Goal: Task Accomplishment & Management: Use online tool/utility

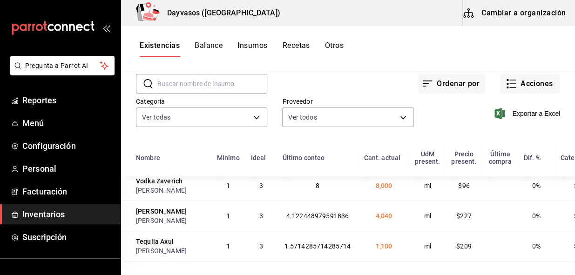
scroll to position [254, 0]
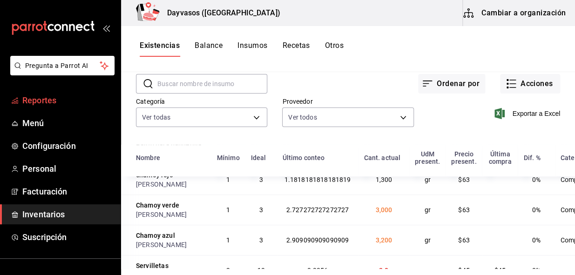
click at [46, 98] on span "Reportes" at bounding box center [67, 100] width 91 height 13
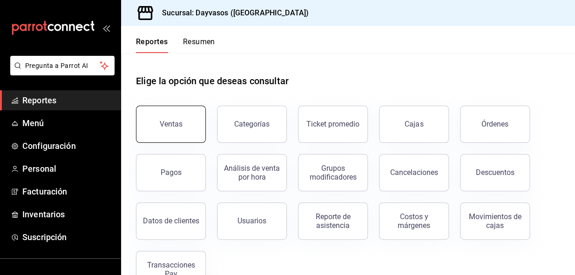
click at [182, 127] on button "Ventas" at bounding box center [171, 124] width 70 height 37
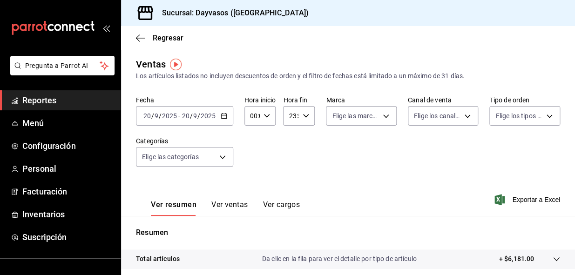
click at [223, 114] on icon "button" at bounding box center [224, 116] width 7 height 7
click at [151, 112] on span "/" at bounding box center [152, 115] width 3 height 7
click at [150, 112] on input "20" at bounding box center [147, 115] width 8 height 7
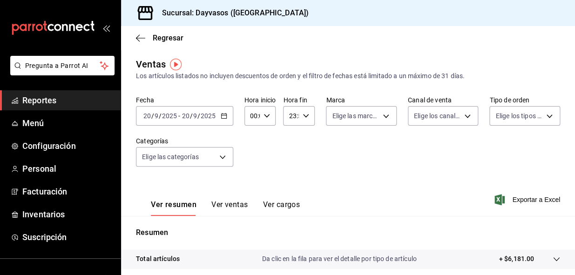
drag, startPoint x: 150, startPoint y: 112, endPoint x: 142, endPoint y: 111, distance: 7.5
click at [326, 152] on div "Fecha [DATE] [DATE] - [DATE] [DATE] Hora inicio 00:00 Hora inicio Hora fin 23:5…" at bounding box center [348, 137] width 424 height 82
click at [146, 114] on input "1" at bounding box center [145, 115] width 5 height 7
click at [147, 113] on input "1" at bounding box center [145, 115] width 5 height 7
click at [215, 114] on div "[DATE] [DATE] - [DATE] [DATE]" at bounding box center [183, 116] width 94 height 20
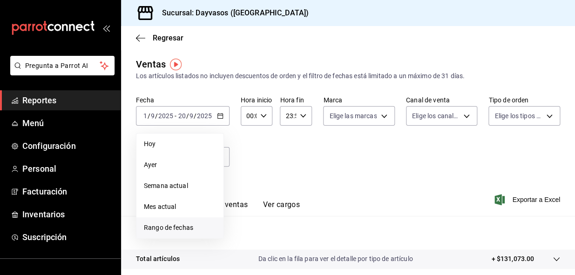
click at [158, 227] on span "Rango de fechas" at bounding box center [180, 228] width 72 height 10
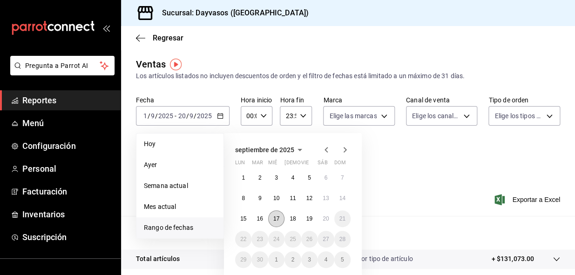
click at [274, 221] on abbr "17" at bounding box center [276, 218] width 6 height 7
click at [328, 221] on abbr "20" at bounding box center [325, 218] width 6 height 7
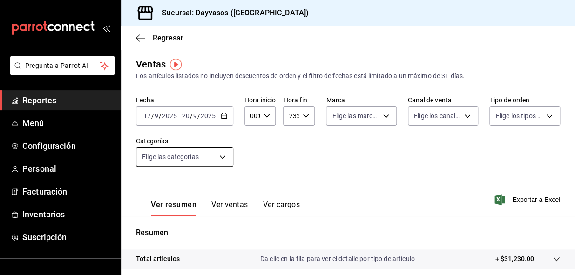
click at [221, 159] on body "Pregunta a Parrot AI Reportes Menú Configuración Personal Facturación Inventari…" at bounding box center [287, 137] width 575 height 275
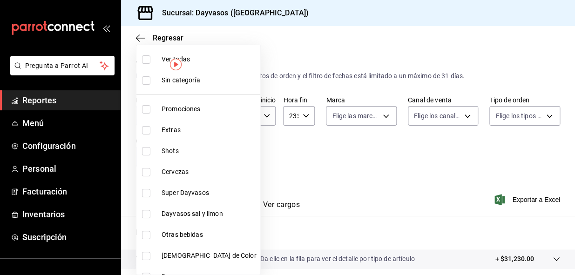
click at [150, 175] on label at bounding box center [148, 172] width 12 height 8
click at [150, 175] on input "checkbox" at bounding box center [146, 172] width 8 height 8
checkbox input "false"
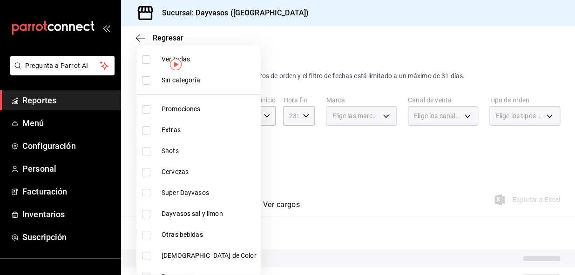
click at [149, 172] on input "checkbox" at bounding box center [146, 172] width 8 height 8
checkbox input "true"
type input "f8cfa332-36ce-434f-9014-f19f0ac0e619"
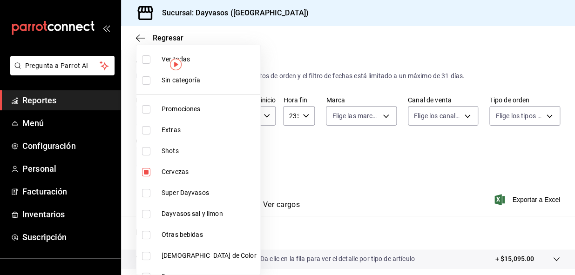
click at [317, 164] on div at bounding box center [287, 137] width 575 height 275
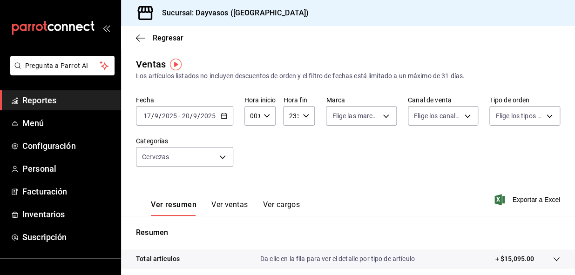
click at [515, 193] on div "Ver resumen Ver ventas Ver cargos Exportar a Excel" at bounding box center [348, 197] width 454 height 38
click at [514, 196] on span "Exportar a Excel" at bounding box center [528, 199] width 64 height 11
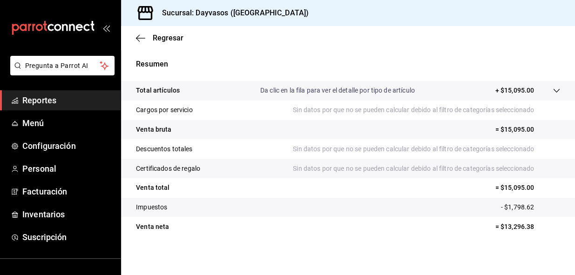
scroll to position [171, 0]
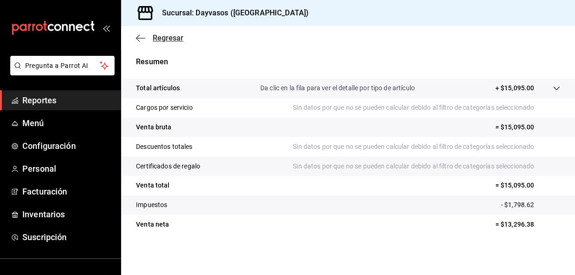
click at [136, 38] on icon "button" at bounding box center [138, 37] width 4 height 7
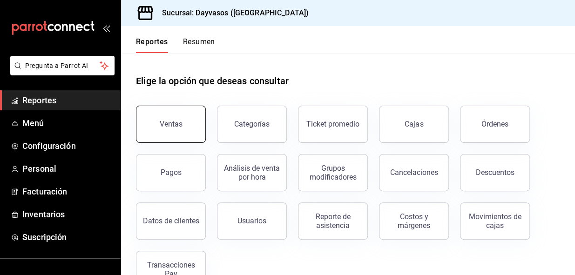
click at [177, 127] on div "Ventas" at bounding box center [171, 124] width 23 height 9
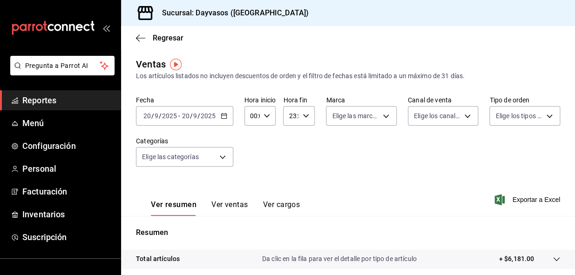
click at [222, 115] on icon "button" at bounding box center [224, 116] width 7 height 7
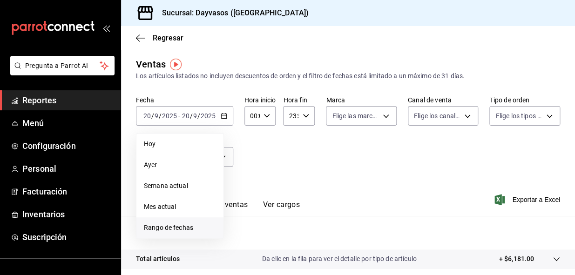
click at [177, 226] on span "Rango de fechas" at bounding box center [180, 228] width 72 height 10
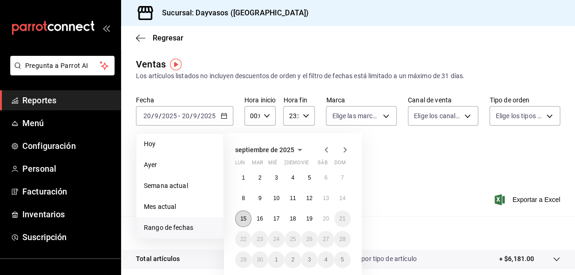
click at [244, 218] on abbr "15" at bounding box center [243, 218] width 6 height 7
click at [326, 222] on button "20" at bounding box center [325, 218] width 16 height 17
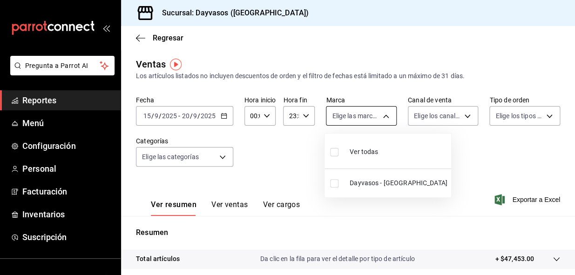
click at [381, 119] on body "Pregunta a Parrot AI Reportes Menú Configuración Personal Facturación Inventari…" at bounding box center [287, 137] width 575 height 275
click at [283, 172] on div at bounding box center [287, 137] width 575 height 275
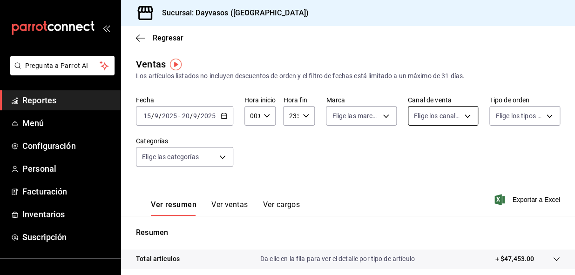
click at [463, 114] on body "Pregunta a Parrot AI Reportes Menú Configuración Personal Facturación Inventari…" at bounding box center [287, 137] width 575 height 275
click at [415, 147] on input "checkbox" at bounding box center [414, 145] width 8 height 8
checkbox input "true"
type input "PARROT,UBER_EATS,RAPPI,DIDI_FOOD,ONLINE"
checkbox input "true"
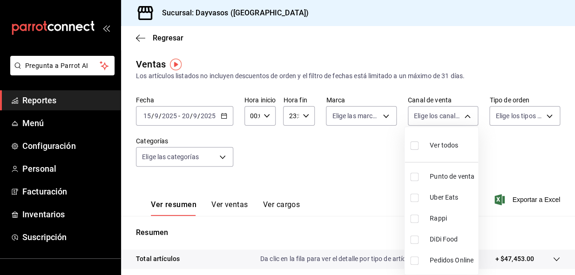
checkbox input "true"
click at [541, 114] on div at bounding box center [287, 137] width 575 height 275
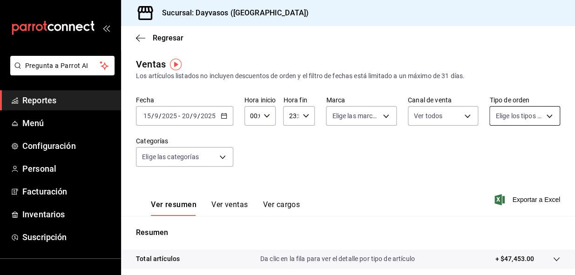
click at [538, 116] on body "Pregunta a Parrot AI Reportes Menú Configuración Personal Facturación Inventari…" at bounding box center [287, 137] width 575 height 275
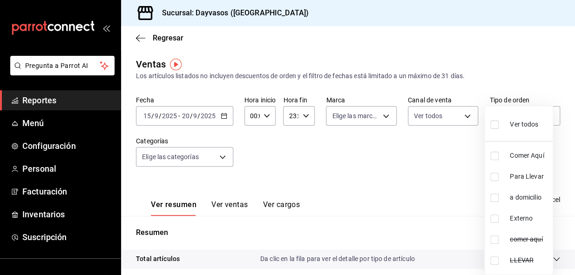
click at [493, 126] on input "checkbox" at bounding box center [494, 124] width 8 height 8
checkbox input "true"
type input "6e3daed0-2529-4e74-8acc-9de44016e6a0,698a99bf-0f07-4b71-bdfb-652715f90bd4,09e70…"
checkbox input "true"
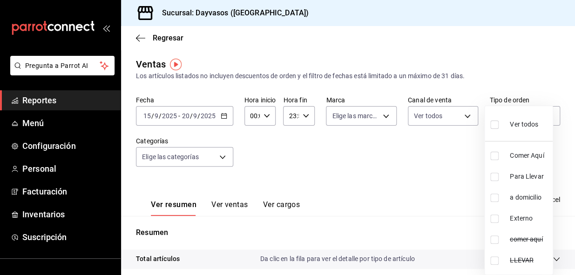
checkbox input "true"
click at [380, 112] on div at bounding box center [287, 137] width 575 height 275
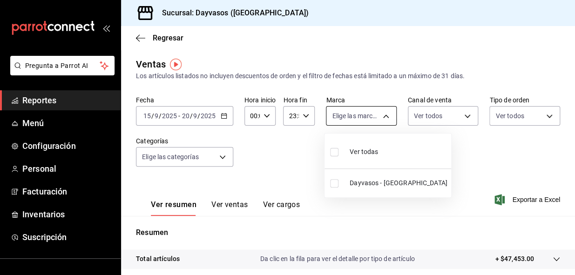
click at [381, 114] on body "Pregunta a Parrot AI Reportes Menú Configuración Personal Facturación Inventari…" at bounding box center [287, 137] width 575 height 275
click at [321, 156] on div at bounding box center [287, 137] width 575 height 275
click at [366, 123] on body "Pregunta a Parrot AI Reportes Menú Configuración Personal Facturación Inventari…" at bounding box center [287, 137] width 575 height 275
click at [336, 152] on input "checkbox" at bounding box center [334, 152] width 8 height 8
checkbox input "true"
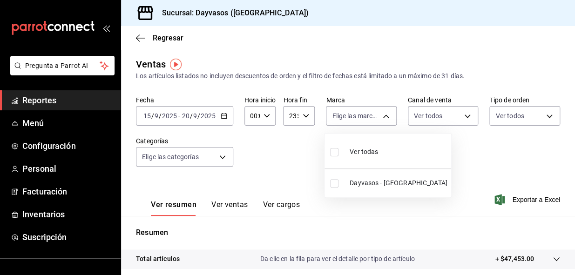
type input "9712e7d5-7633-4eee-9c09-fccef5b7d44a"
checkbox input "true"
click at [208, 157] on div at bounding box center [287, 137] width 575 height 275
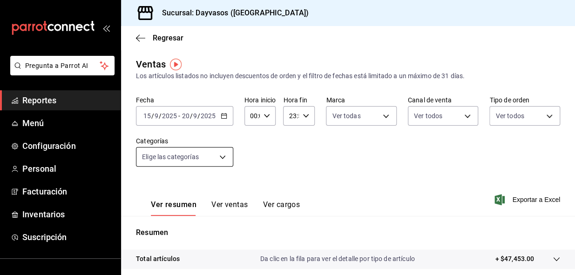
click at [219, 152] on body "Pregunta a Parrot AI Reportes Menú Configuración Personal Facturación Inventari…" at bounding box center [287, 137] width 575 height 275
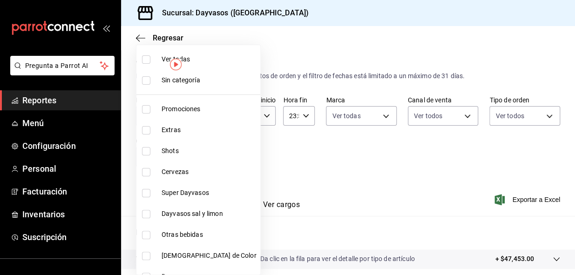
click at [146, 171] on input "checkbox" at bounding box center [146, 172] width 8 height 8
checkbox input "true"
type input "f8cfa332-36ce-434f-9014-f19f0ac0e619"
click at [524, 200] on div at bounding box center [287, 137] width 575 height 275
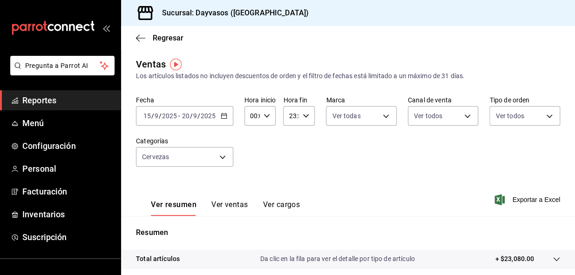
click at [524, 199] on span "Exportar a Excel" at bounding box center [528, 199] width 64 height 11
click at [37, 93] on link "Reportes" at bounding box center [60, 100] width 120 height 20
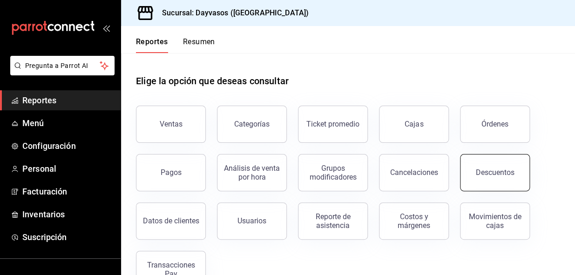
click at [486, 168] on div "Descuentos" at bounding box center [494, 172] width 39 height 9
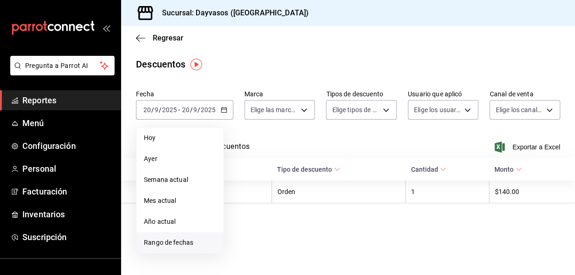
click at [182, 240] on span "Rango de fechas" at bounding box center [180, 243] width 72 height 10
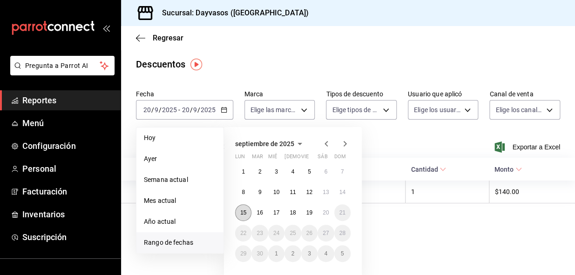
click at [246, 214] on abbr "15" at bounding box center [243, 212] width 6 height 7
click at [324, 210] on abbr "20" at bounding box center [325, 212] width 6 height 7
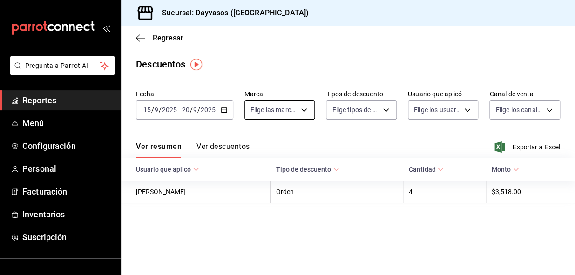
click at [303, 111] on body "Pregunta a Parrot AI Reportes Menú Configuración Personal Facturación Inventari…" at bounding box center [287, 137] width 575 height 275
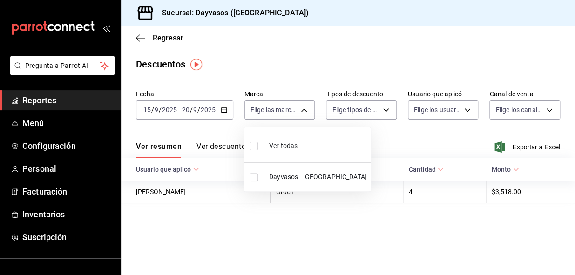
click at [252, 147] on input "checkbox" at bounding box center [253, 146] width 8 height 8
checkbox input "true"
type input "9712e7d5-7633-4eee-9c09-fccef5b7d44a"
checkbox input "true"
click at [383, 107] on div at bounding box center [287, 137] width 575 height 275
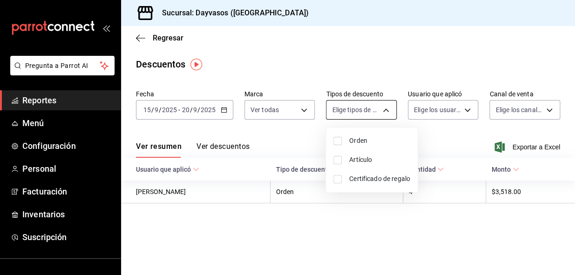
click at [382, 107] on body "Pregunta a Parrot AI Reportes Menú Configuración Personal Facturación Inventari…" at bounding box center [287, 137] width 575 height 275
click at [336, 139] on input "checkbox" at bounding box center [337, 141] width 8 height 8
checkbox input "true"
type input "ORDER"
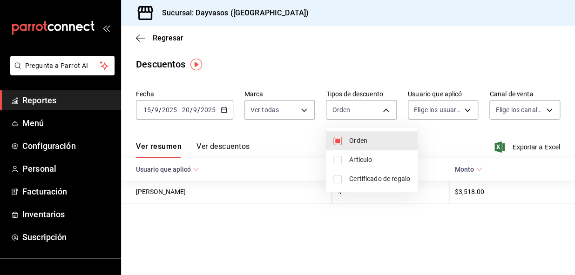
click at [340, 159] on input "checkbox" at bounding box center [337, 160] width 8 height 8
checkbox input "true"
type input "ORDER,ORDER_ITEM"
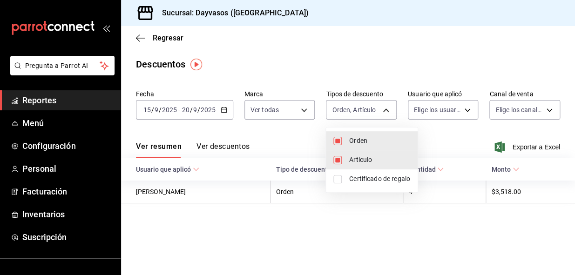
click at [334, 181] on input "checkbox" at bounding box center [337, 179] width 8 height 8
checkbox input "true"
type input "ORDER,ORDER_ITEM,CARD_REWARD"
click at [466, 115] on div at bounding box center [287, 137] width 575 height 275
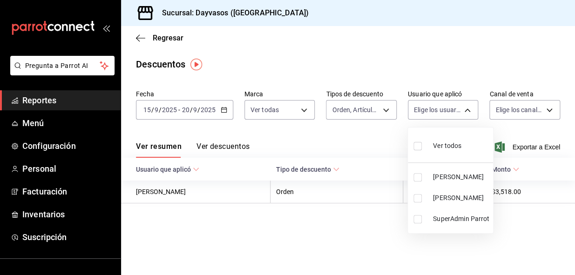
click at [466, 115] on body "Pregunta a Parrot AI Reportes Menú Configuración Personal Facturación Inventari…" at bounding box center [287, 137] width 575 height 275
click at [420, 149] on input "checkbox" at bounding box center [417, 146] width 8 height 8
checkbox input "true"
type input "d56642df-ae30-4938-b287-535bf94f9a0f,c5e9968a-e0e1-408b-98f6-9edd9cb551c8,33bcf…"
checkbox input "true"
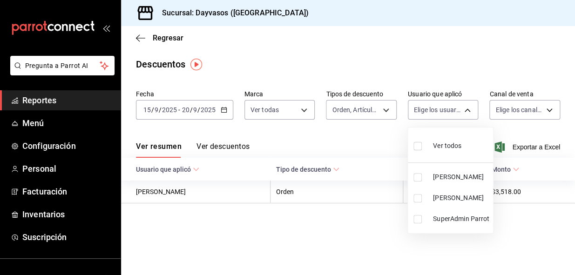
checkbox input "true"
click at [532, 112] on div at bounding box center [287, 137] width 575 height 275
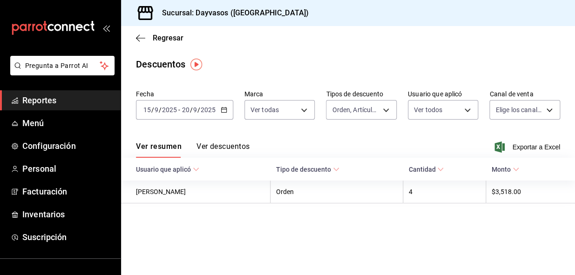
click at [532, 112] on body "Pregunta a Parrot AI Reportes Menú Configuración Personal Facturación Inventari…" at bounding box center [287, 137] width 575 height 275
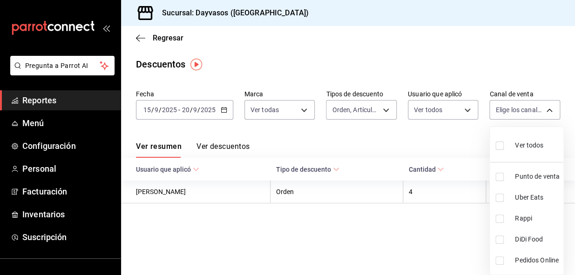
click at [473, 144] on div at bounding box center [287, 137] width 575 height 275
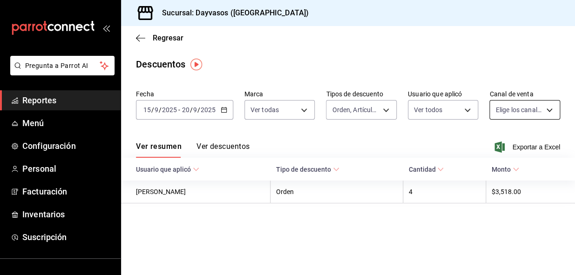
click at [521, 109] on body "Pregunta a Parrot AI Reportes Menú Configuración Personal Facturación Inventari…" at bounding box center [287, 137] width 575 height 275
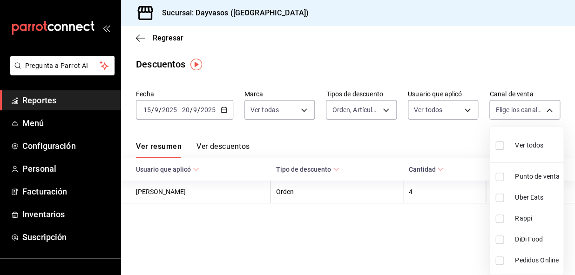
click at [497, 173] on input "checkbox" at bounding box center [499, 177] width 8 height 8
checkbox input "true"
type input "PARROT"
click at [436, 146] on div at bounding box center [287, 137] width 575 height 275
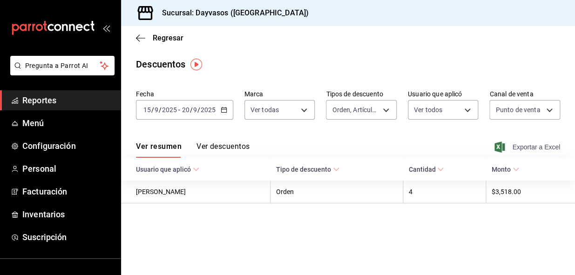
click at [528, 146] on span "Exportar a Excel" at bounding box center [528, 146] width 64 height 11
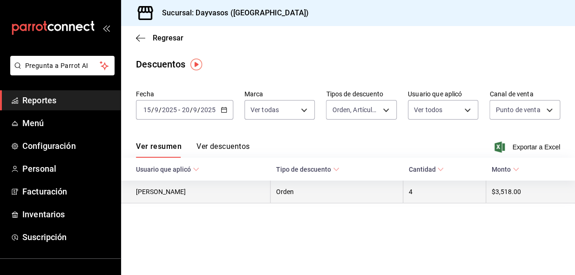
click at [361, 193] on th "Orden" at bounding box center [336, 191] width 133 height 23
click at [498, 188] on th "$3,518.00" at bounding box center [530, 191] width 89 height 23
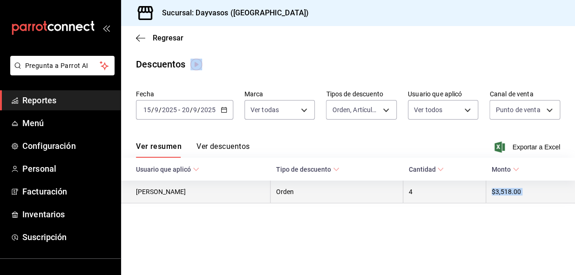
click at [498, 188] on th "$3,518.00" at bounding box center [530, 191] width 89 height 23
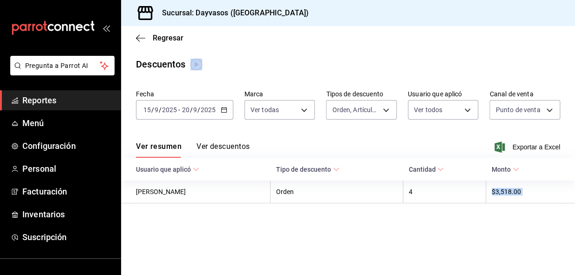
drag, startPoint x: 498, startPoint y: 188, endPoint x: 446, endPoint y: 217, distance: 59.4
click at [446, 217] on main "Regresar Descuentos Fecha [DATE] [DATE] - [DATE] [DATE] Marca Ver todas 9712e7d…" at bounding box center [348, 150] width 454 height 249
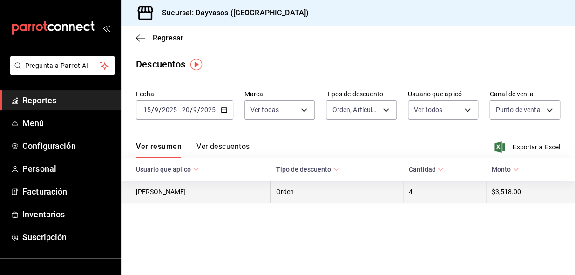
click at [213, 197] on th "[PERSON_NAME]" at bounding box center [195, 191] width 149 height 23
click at [344, 195] on th "Orden" at bounding box center [336, 191] width 133 height 23
click at [421, 198] on th "4" at bounding box center [443, 191] width 83 height 23
click at [509, 193] on th "$3,518.00" at bounding box center [530, 191] width 89 height 23
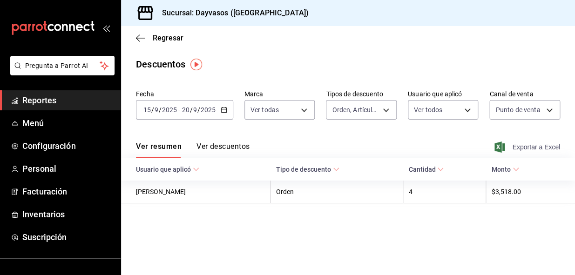
click at [522, 149] on span "Exportar a Excel" at bounding box center [528, 146] width 64 height 11
click at [530, 143] on span "Exportar a Excel" at bounding box center [528, 146] width 64 height 11
click at [219, 112] on div "[DATE] [DATE] - [DATE] [DATE]" at bounding box center [184, 110] width 97 height 20
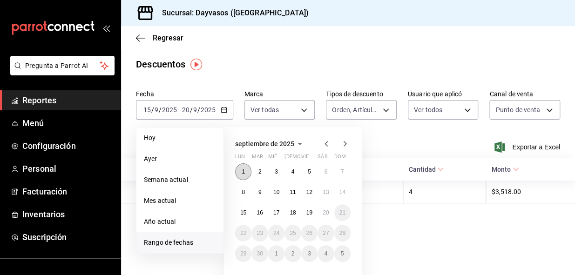
click at [245, 168] on button "1" at bounding box center [243, 171] width 16 height 17
click at [322, 213] on abbr "20" at bounding box center [325, 212] width 6 height 7
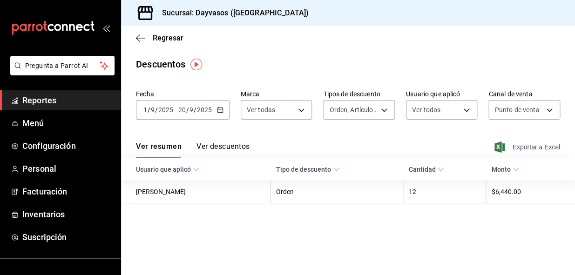
click at [525, 146] on span "Exportar a Excel" at bounding box center [528, 146] width 64 height 11
click at [46, 98] on span "Reportes" at bounding box center [67, 100] width 91 height 13
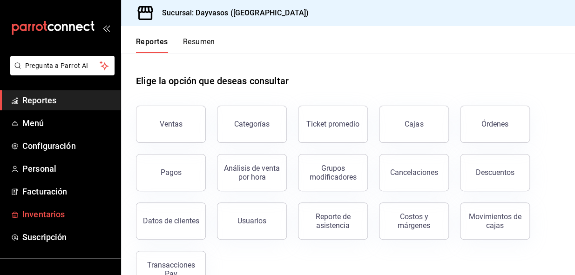
click at [47, 209] on span "Inventarios" at bounding box center [67, 214] width 91 height 13
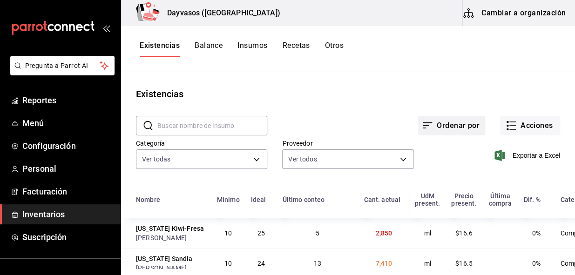
click at [447, 123] on button "Ordenar por" at bounding box center [451, 126] width 67 height 20
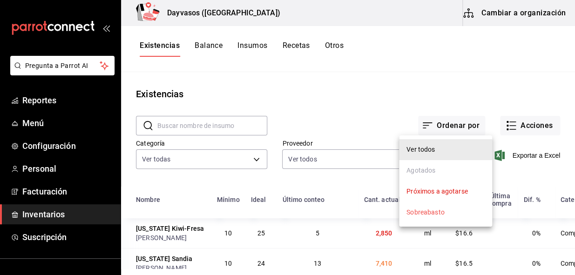
click at [460, 86] on div at bounding box center [287, 137] width 575 height 275
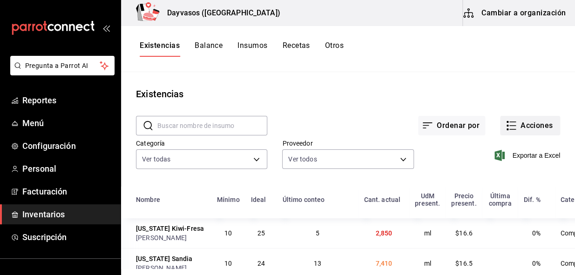
click at [509, 126] on icon "button" at bounding box center [512, 126] width 7 height 0
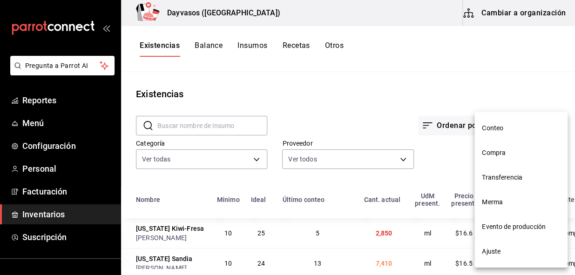
click at [512, 150] on span "Compra" at bounding box center [520, 153] width 78 height 10
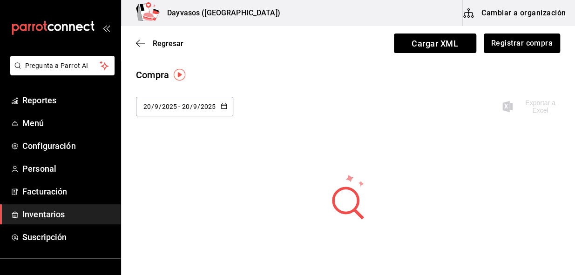
click at [224, 106] on icon "button" at bounding box center [224, 106] width 7 height 7
click at [175, 214] on li "Mes actual" at bounding box center [180, 219] width 88 height 21
type input "[DATE]"
type input "1"
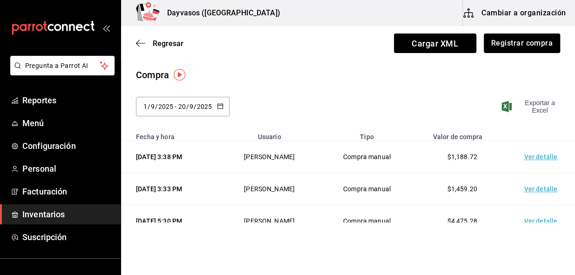
click at [535, 104] on span "Exportar a Excel" at bounding box center [531, 106] width 57 height 15
click at [52, 210] on span "Inventarios" at bounding box center [67, 214] width 91 height 13
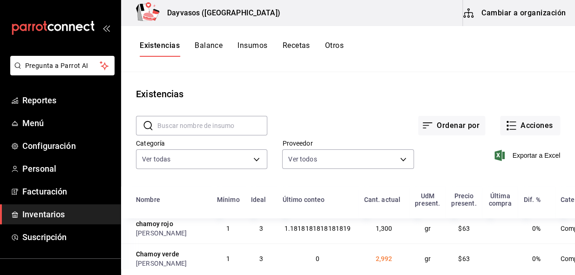
scroll to position [254, 0]
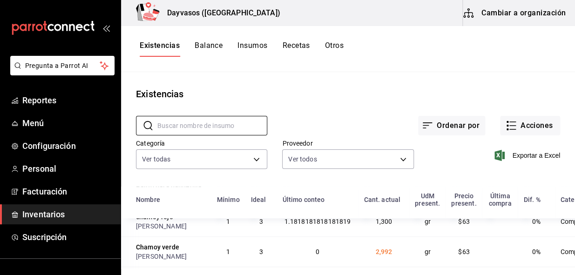
drag, startPoint x: 197, startPoint y: 126, endPoint x: 221, endPoint y: 114, distance: 26.6
click at [197, 126] on input "text" at bounding box center [212, 125] width 110 height 19
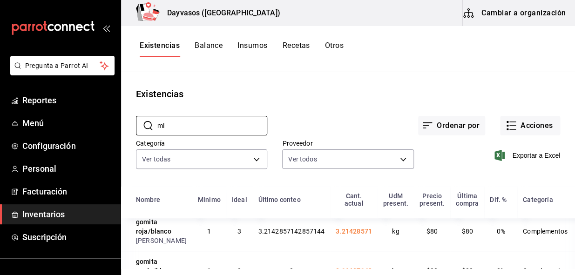
type input "[PERSON_NAME]"
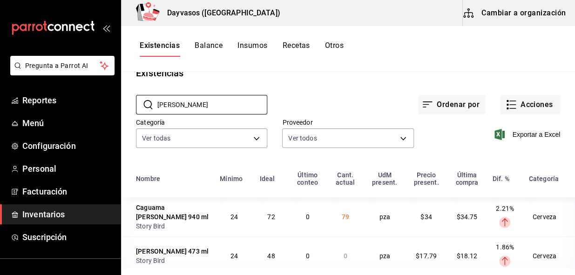
scroll to position [32, 0]
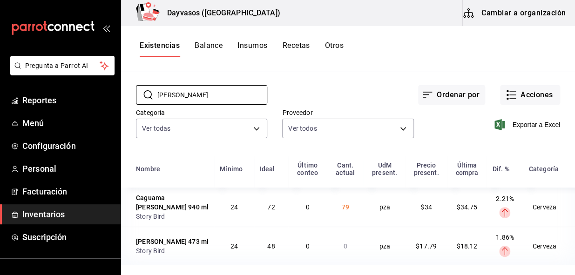
click at [338, 214] on td "79" at bounding box center [345, 206] width 37 height 39
click at [342, 209] on td "79" at bounding box center [345, 206] width 37 height 39
click at [195, 92] on input "[PERSON_NAME]" at bounding box center [212, 95] width 110 height 19
click at [276, 85] on div "Ordenar por Acciones" at bounding box center [413, 87] width 293 height 34
click at [63, 212] on span "Inventarios" at bounding box center [67, 214] width 91 height 13
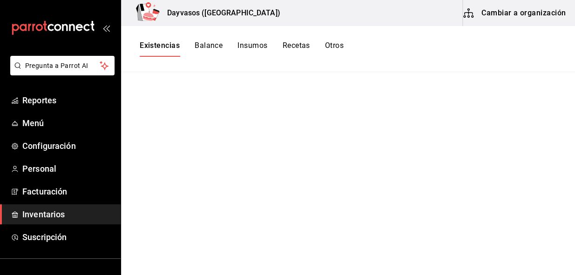
click at [55, 211] on span "Inventarios" at bounding box center [67, 214] width 91 height 13
click at [57, 99] on span "Reportes" at bounding box center [67, 100] width 91 height 13
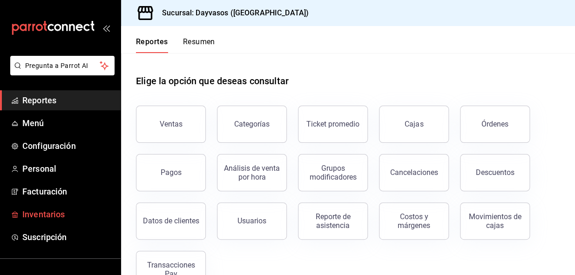
click at [58, 221] on link "Inventarios" at bounding box center [60, 214] width 120 height 20
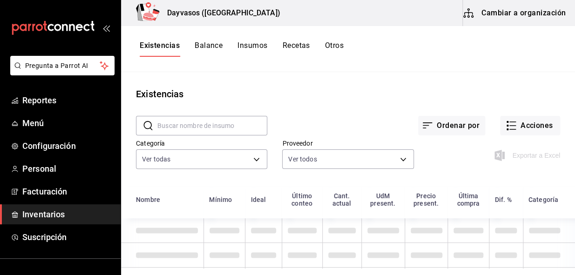
click at [238, 122] on input "text" at bounding box center [212, 125] width 110 height 19
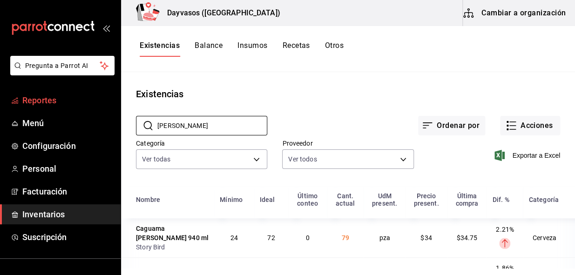
type input "[PERSON_NAME]"
click at [39, 98] on span "Reportes" at bounding box center [67, 100] width 91 height 13
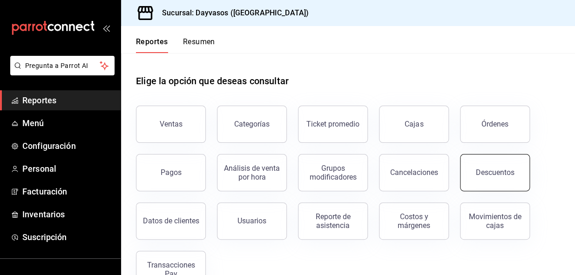
click at [491, 171] on div "Descuentos" at bounding box center [494, 172] width 39 height 9
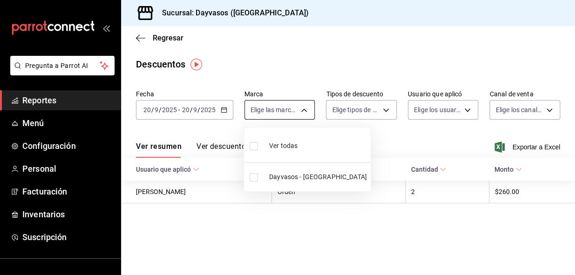
click at [304, 108] on body "Pregunta a Parrot AI Reportes Menú Configuración Personal Facturación Inventari…" at bounding box center [287, 137] width 575 height 275
click at [279, 148] on span "Ver todas" at bounding box center [283, 146] width 28 height 10
type input "9712e7d5-7633-4eee-9c09-fccef5b7d44a"
checkbox input "true"
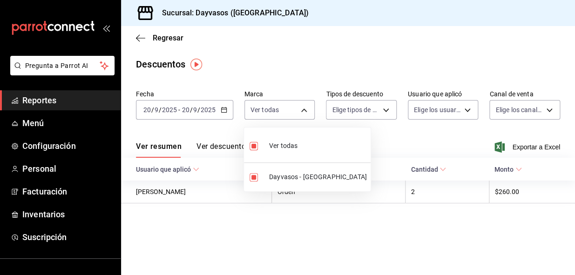
click at [390, 108] on div at bounding box center [287, 137] width 575 height 275
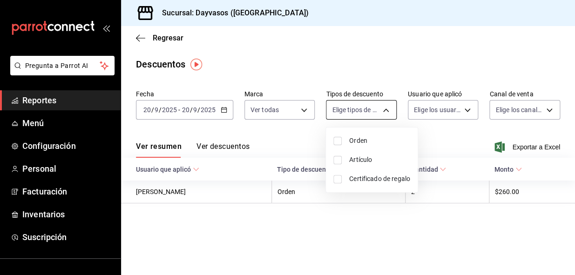
click at [384, 111] on body "Pregunta a Parrot AI Reportes Menú Configuración Personal Facturación Inventari…" at bounding box center [287, 137] width 575 height 275
click at [335, 141] on input "checkbox" at bounding box center [337, 141] width 8 height 8
checkbox input "true"
type input "ORDER"
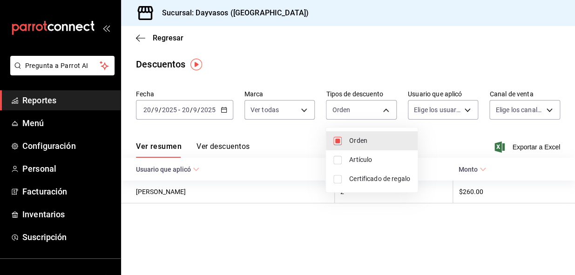
click at [337, 157] on input "checkbox" at bounding box center [337, 160] width 8 height 8
checkbox input "true"
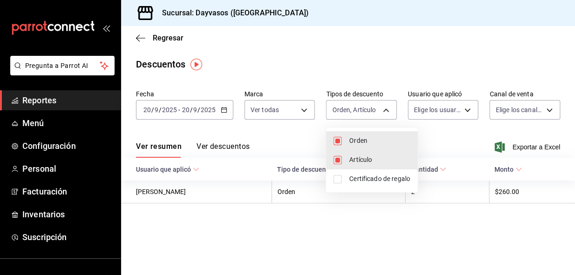
click at [335, 183] on li "Certificado de regalo" at bounding box center [372, 178] width 92 height 19
type input "ORDER,ORDER_ITEM,CARD_REWARD"
checkbox input "true"
click at [457, 107] on div at bounding box center [287, 137] width 575 height 275
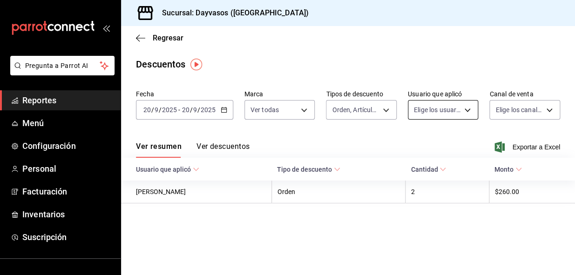
click at [458, 107] on body "Pregunta a Parrot AI Reportes Menú Configuración Personal Facturación Inventari…" at bounding box center [287, 137] width 575 height 275
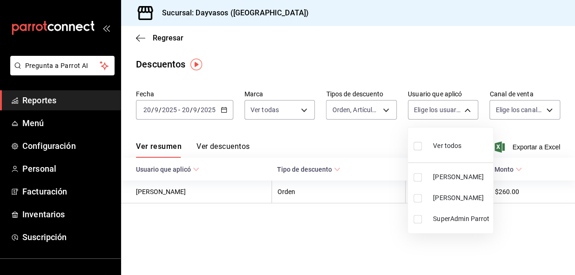
click at [418, 146] on input "checkbox" at bounding box center [417, 146] width 8 height 8
checkbox input "true"
type input "d56642df-ae30-4938-b287-535bf94f9a0f,c5e9968a-e0e1-408b-98f6-9edd9cb551c8,33bcf…"
checkbox input "true"
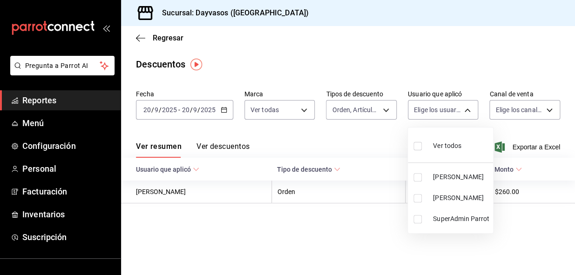
checkbox input "true"
click at [520, 111] on div at bounding box center [287, 137] width 575 height 275
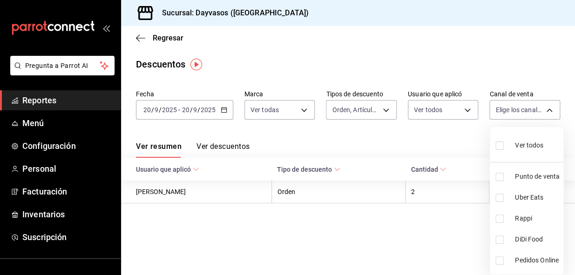
click at [520, 111] on body "Pregunta a Parrot AI Reportes Menú Configuración Personal Facturación Inventari…" at bounding box center [287, 137] width 575 height 275
click at [500, 174] on input "checkbox" at bounding box center [499, 177] width 8 height 8
checkbox input "true"
type input "PARROT"
click at [448, 149] on div at bounding box center [287, 137] width 575 height 275
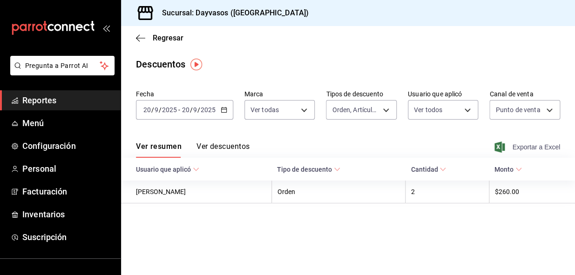
click at [534, 147] on span "Exportar a Excel" at bounding box center [528, 146] width 64 height 11
click at [140, 40] on icon "button" at bounding box center [140, 38] width 9 height 8
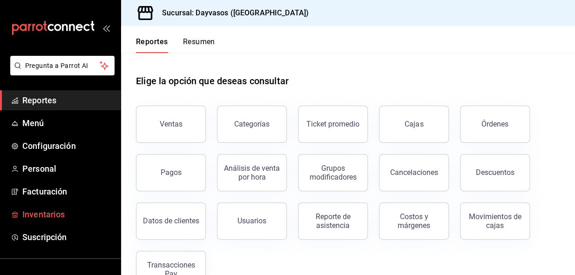
click at [54, 214] on span "Inventarios" at bounding box center [67, 214] width 91 height 13
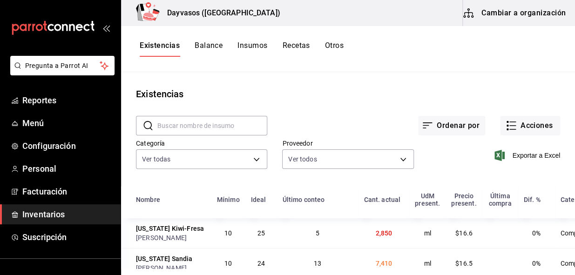
click at [234, 126] on input "text" at bounding box center [212, 125] width 110 height 19
type input "[PERSON_NAME]"
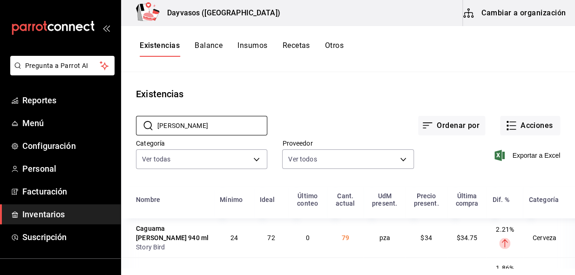
scroll to position [32, 0]
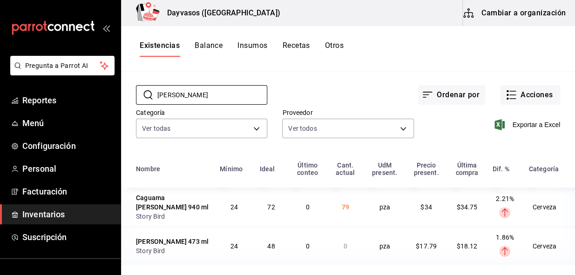
click at [495, 211] on div "Layer 1" at bounding box center [502, 211] width 15 height 17
click at [498, 197] on span "2.21%" at bounding box center [504, 198] width 18 height 7
click at [339, 218] on td "79" at bounding box center [345, 206] width 37 height 39
click at [347, 216] on td "79" at bounding box center [345, 206] width 37 height 39
click at [350, 212] on td "79" at bounding box center [345, 206] width 37 height 39
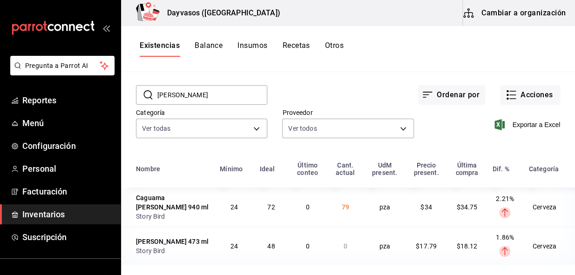
click at [350, 212] on td "79" at bounding box center [345, 206] width 37 height 39
click at [531, 94] on button "Acciones" at bounding box center [530, 95] width 60 height 20
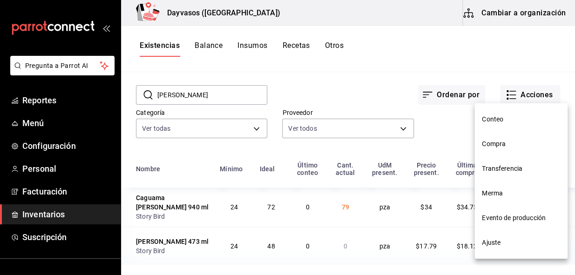
click at [508, 242] on span "Ajuste" at bounding box center [520, 243] width 78 height 10
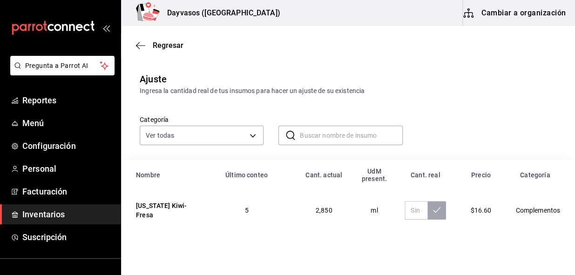
click at [325, 133] on input "text" at bounding box center [351, 135] width 102 height 19
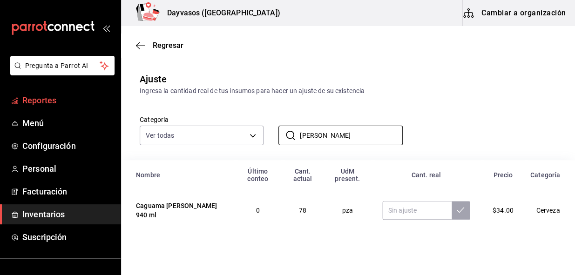
type input "[PERSON_NAME]"
click at [48, 101] on span "Reportes" at bounding box center [67, 100] width 91 height 13
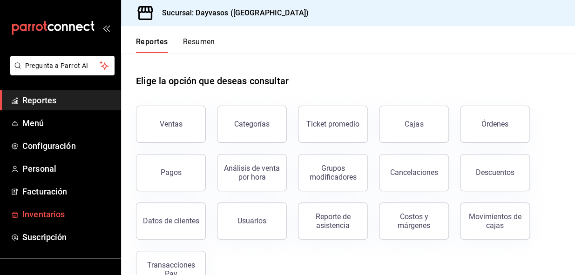
click at [55, 215] on span "Inventarios" at bounding box center [67, 214] width 91 height 13
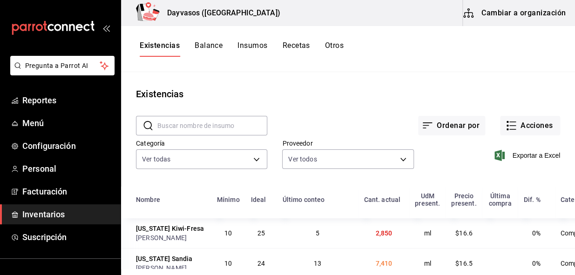
click at [167, 123] on input "text" at bounding box center [212, 125] width 110 height 19
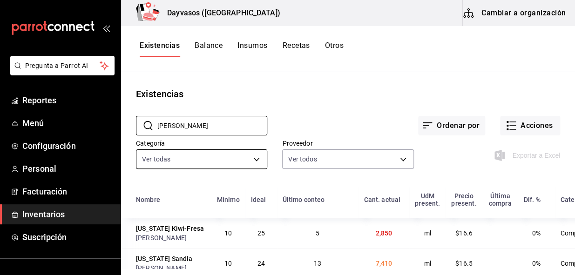
type input "[PERSON_NAME]"
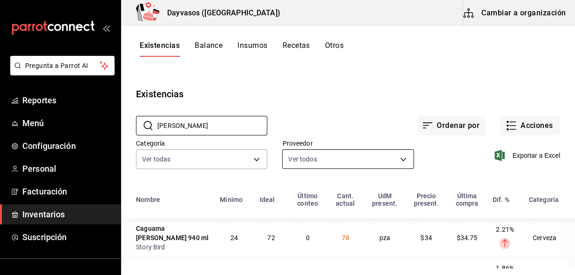
scroll to position [32, 0]
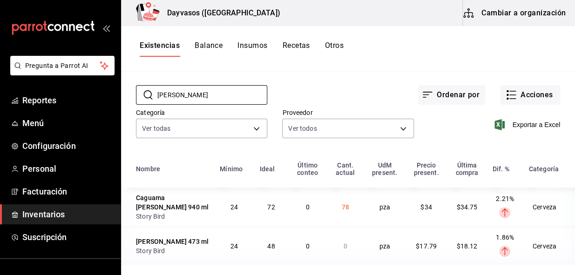
drag, startPoint x: 186, startPoint y: 100, endPoint x: 133, endPoint y: 102, distance: 53.5
click at [133, 102] on div "​ [PERSON_NAME] ​ Ordenar por Acciones Categoría Ver todas ca9d08b1-2813-434e-8…" at bounding box center [348, 113] width 454 height 86
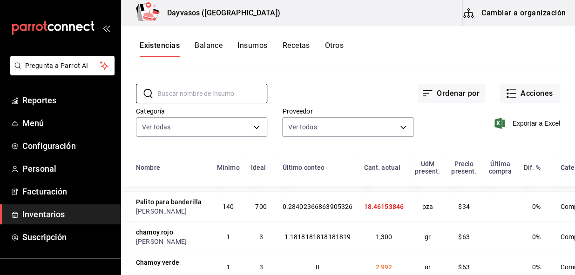
scroll to position [211, 0]
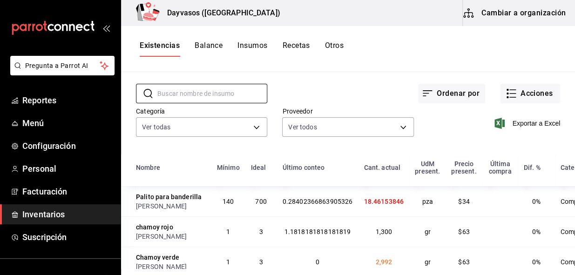
click at [363, 216] on td "18.46153846" at bounding box center [383, 201] width 51 height 30
click at [366, 205] on span "18.46153846" at bounding box center [383, 201] width 40 height 7
click at [363, 216] on td "18.46153846" at bounding box center [383, 201] width 51 height 30
drag, startPoint x: 347, startPoint y: 223, endPoint x: 379, endPoint y: 221, distance: 31.7
click at [379, 205] on span "18.46153846" at bounding box center [383, 201] width 40 height 7
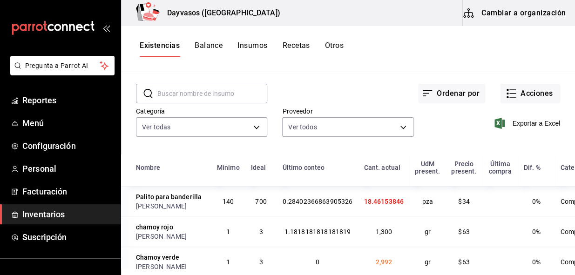
click at [208, 88] on input "text" at bounding box center [212, 93] width 110 height 19
type input "carne"
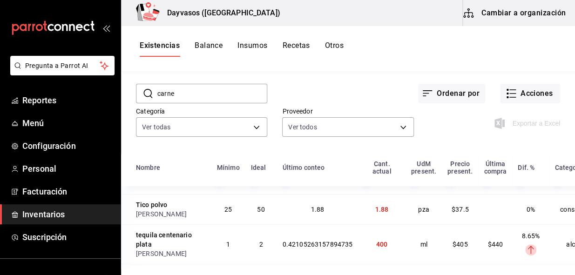
click at [207, 97] on input "carne" at bounding box center [212, 93] width 110 height 19
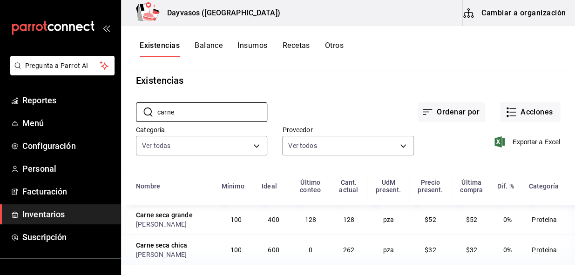
scroll to position [14, 0]
click at [304, 222] on span "128" at bounding box center [309, 219] width 11 height 7
click at [342, 224] on td "128" at bounding box center [348, 220] width 38 height 30
click at [347, 219] on td "128" at bounding box center [348, 220] width 38 height 30
click at [181, 255] on div "[PERSON_NAME]" at bounding box center [173, 254] width 74 height 9
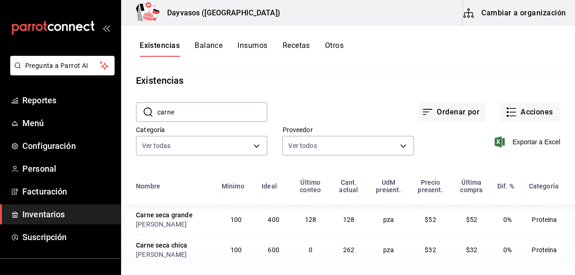
click at [342, 253] on span "262" at bounding box center [347, 249] width 11 height 7
click at [53, 96] on span "Reportes" at bounding box center [67, 100] width 91 height 13
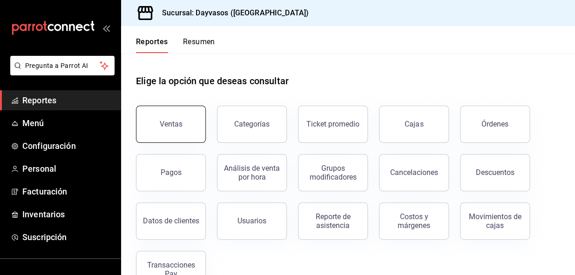
click at [183, 127] on button "Ventas" at bounding box center [171, 124] width 70 height 37
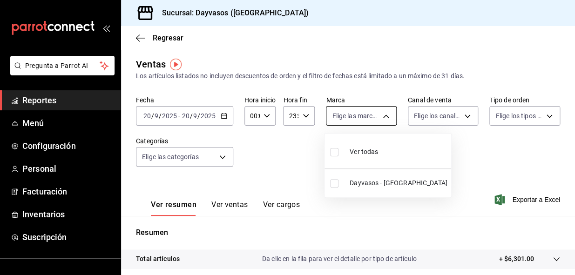
click at [385, 112] on body "Pregunta a Parrot AI Reportes Menú Configuración Personal Facturación Inventari…" at bounding box center [287, 137] width 575 height 275
click at [332, 154] on input "checkbox" at bounding box center [334, 152] width 8 height 8
checkbox input "true"
type input "9712e7d5-7633-4eee-9c09-fccef5b7d44a"
checkbox input "true"
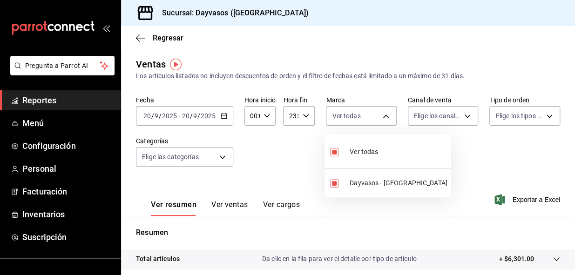
click at [465, 118] on div at bounding box center [287, 137] width 575 height 275
click at [462, 117] on body "Pregunta a Parrot AI Reportes Menú Configuración Personal Facturación Inventari…" at bounding box center [287, 137] width 575 height 275
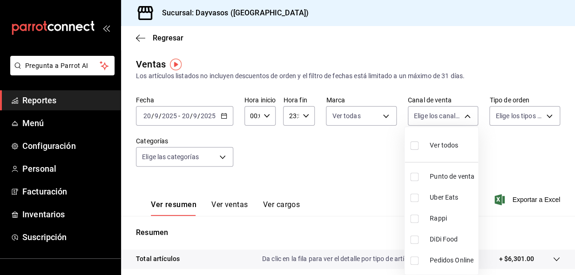
click at [414, 179] on input "checkbox" at bounding box center [414, 177] width 8 height 8
checkbox input "true"
type input "PARROT"
click at [510, 111] on div at bounding box center [287, 137] width 575 height 275
click at [510, 111] on body "Pregunta a Parrot AI Reportes Menú Configuración Personal Facturación Inventari…" at bounding box center [287, 137] width 575 height 275
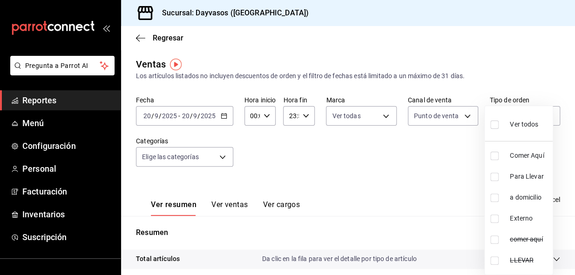
click at [493, 126] on input "checkbox" at bounding box center [494, 124] width 8 height 8
checkbox input "true"
type input "6e3daed0-2529-4e74-8acc-9de44016e6a0,698a99bf-0f07-4b71-bdfb-652715f90bd4,09e70…"
checkbox input "true"
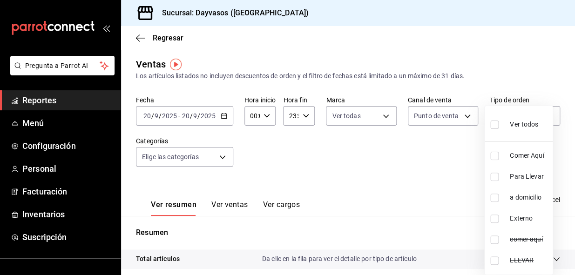
checkbox input "true"
click at [223, 155] on div at bounding box center [287, 137] width 575 height 275
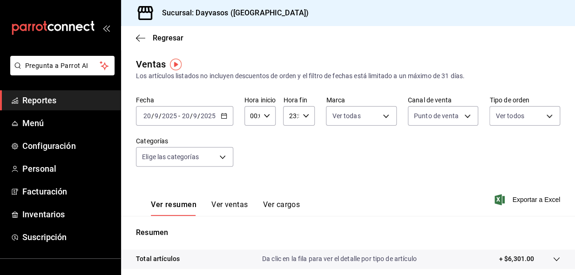
click at [223, 155] on body "Pregunta a Parrot AI Reportes Menú Configuración Personal Facturación Inventari…" at bounding box center [287, 137] width 575 height 275
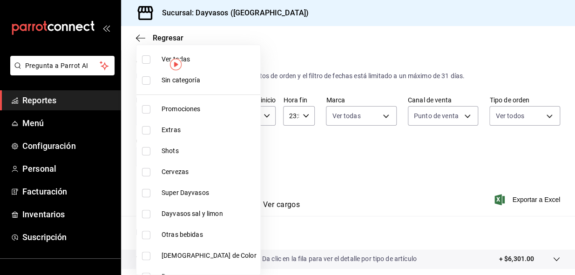
click at [146, 57] on input "checkbox" at bounding box center [146, 59] width 8 height 8
checkbox input "true"
type input "140840c2-3416-4333-a2e8-03c72acb41d6,d3db95f7-e854-47e6-a7db-d604ade95a7f,3b468…"
checkbox input "true"
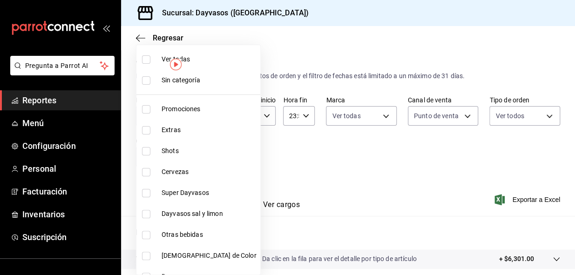
checkbox input "true"
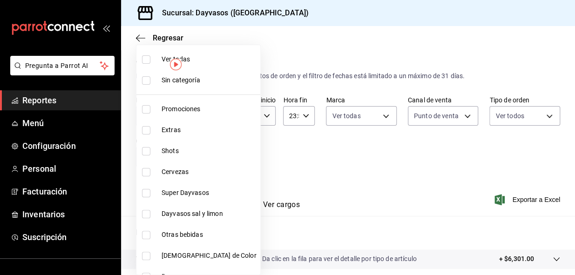
checkbox input "true"
click at [148, 82] on input "checkbox" at bounding box center [146, 80] width 8 height 8
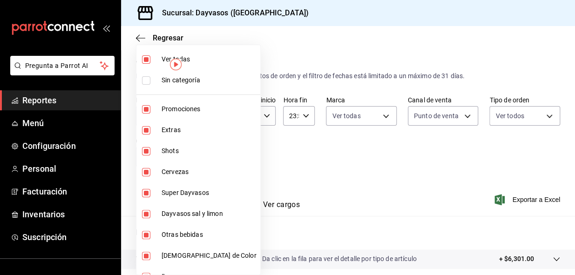
checkbox input "true"
click at [328, 170] on div at bounding box center [287, 137] width 575 height 275
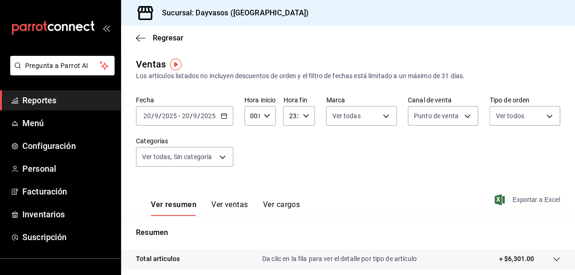
click at [529, 198] on span "Exportar a Excel" at bounding box center [528, 199] width 64 height 11
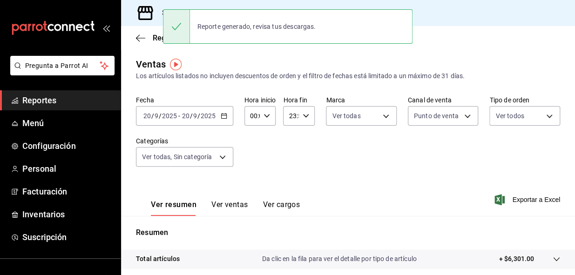
click at [283, 163] on div "Fecha [DATE] [DATE] - [DATE] [DATE] Hora inicio 00:00 Hora inicio Hora fin 23:5…" at bounding box center [348, 137] width 424 height 82
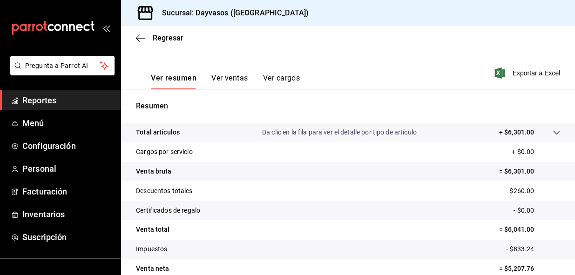
click at [53, 100] on span "Reportes" at bounding box center [67, 100] width 91 height 13
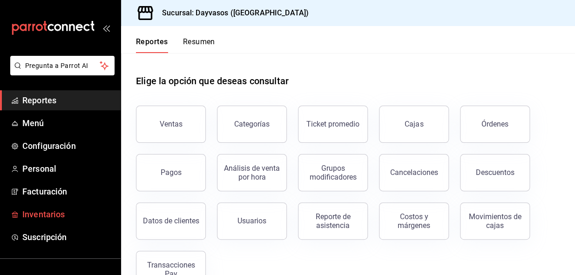
click at [64, 212] on span "Inventarios" at bounding box center [67, 214] width 91 height 13
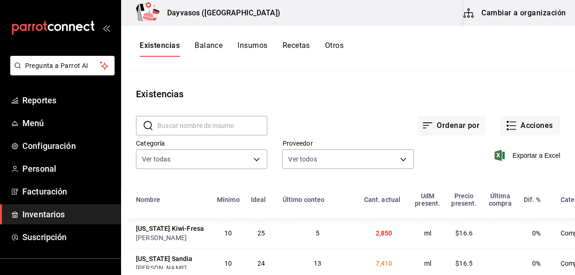
click at [205, 125] on input "text" at bounding box center [212, 125] width 110 height 19
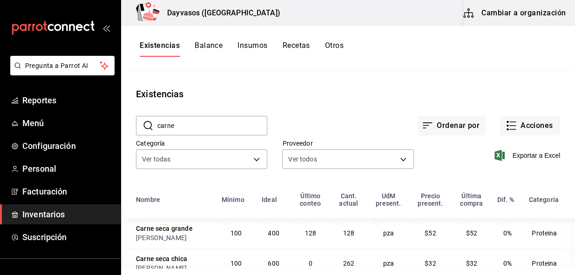
type input "carne"
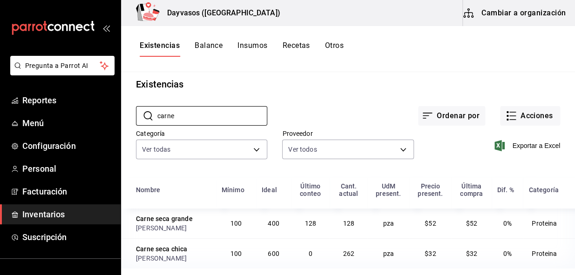
scroll to position [14, 0]
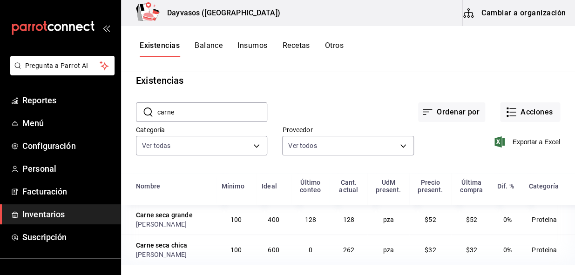
click at [304, 222] on span "128" at bounding box center [309, 219] width 11 height 7
click at [341, 228] on td "128" at bounding box center [348, 220] width 38 height 30
click at [479, 215] on td "$52" at bounding box center [471, 220] width 40 height 30
click at [434, 220] on td "$52" at bounding box center [430, 220] width 42 height 30
click at [451, 217] on td "$52" at bounding box center [471, 220] width 40 height 30
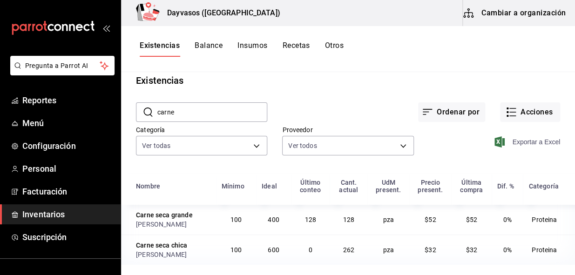
click at [522, 139] on span "Exportar a Excel" at bounding box center [528, 141] width 64 height 11
click at [507, 107] on icon "button" at bounding box center [510, 112] width 11 height 11
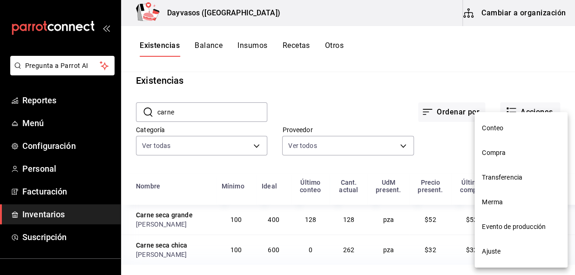
click at [490, 127] on span "Conteo" at bounding box center [520, 128] width 78 height 10
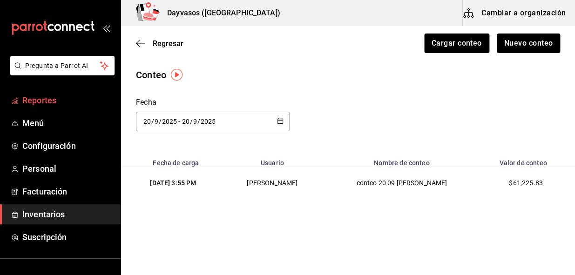
click at [47, 100] on span "Reportes" at bounding box center [67, 100] width 91 height 13
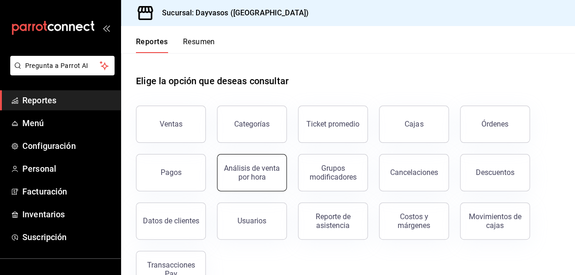
click at [259, 181] on button "Análisis de venta por hora" at bounding box center [252, 172] width 70 height 37
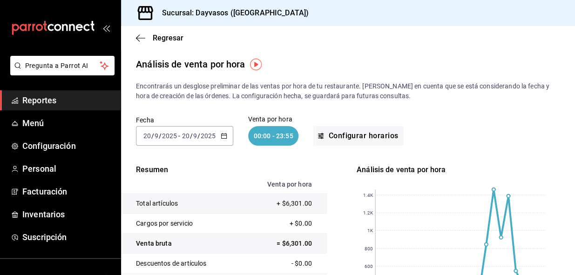
click at [51, 102] on span "Reportes" at bounding box center [67, 100] width 91 height 13
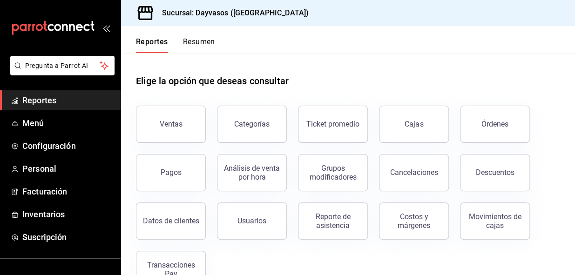
click at [502, 127] on div "Órdenes" at bounding box center [494, 124] width 27 height 9
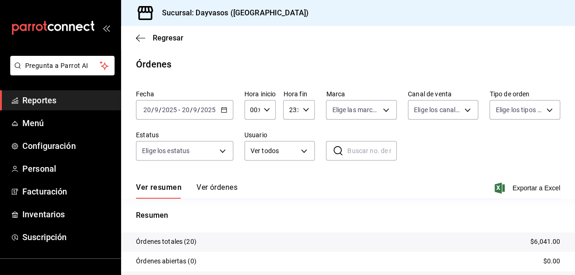
scroll to position [90, 0]
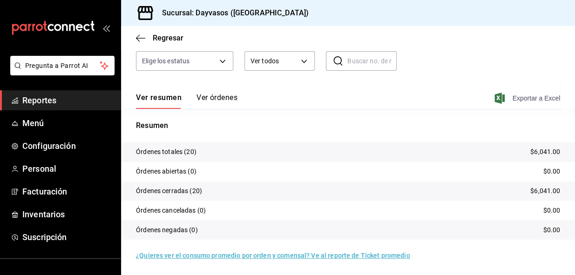
click at [530, 99] on span "Exportar a Excel" at bounding box center [528, 98] width 64 height 11
click at [36, 99] on span "Reportes" at bounding box center [67, 100] width 91 height 13
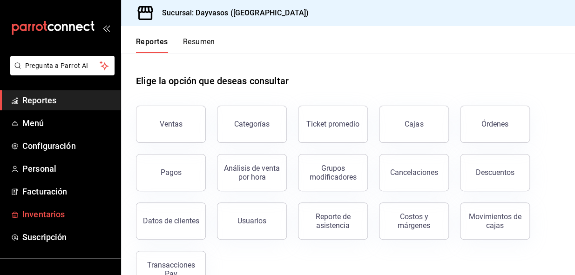
click at [41, 214] on span "Inventarios" at bounding box center [67, 214] width 91 height 13
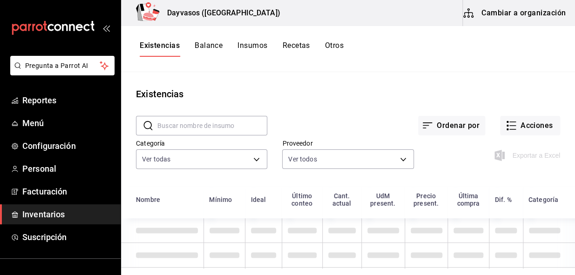
click at [228, 127] on input "text" at bounding box center [212, 125] width 110 height 19
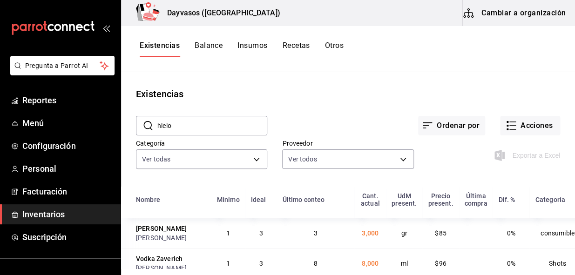
type input "hielo"
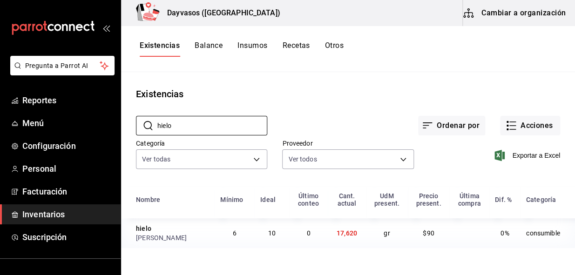
click at [233, 230] on span "6" at bounding box center [235, 232] width 4 height 7
drag, startPoint x: 195, startPoint y: 229, endPoint x: 201, endPoint y: 234, distance: 7.9
click at [201, 234] on td "hielo [PERSON_NAME]" at bounding box center [168, 233] width 94 height 30
drag, startPoint x: 201, startPoint y: 234, endPoint x: 211, endPoint y: 231, distance: 10.3
click at [214, 231] on td "6" at bounding box center [234, 233] width 40 height 30
